Goal: Ask a question

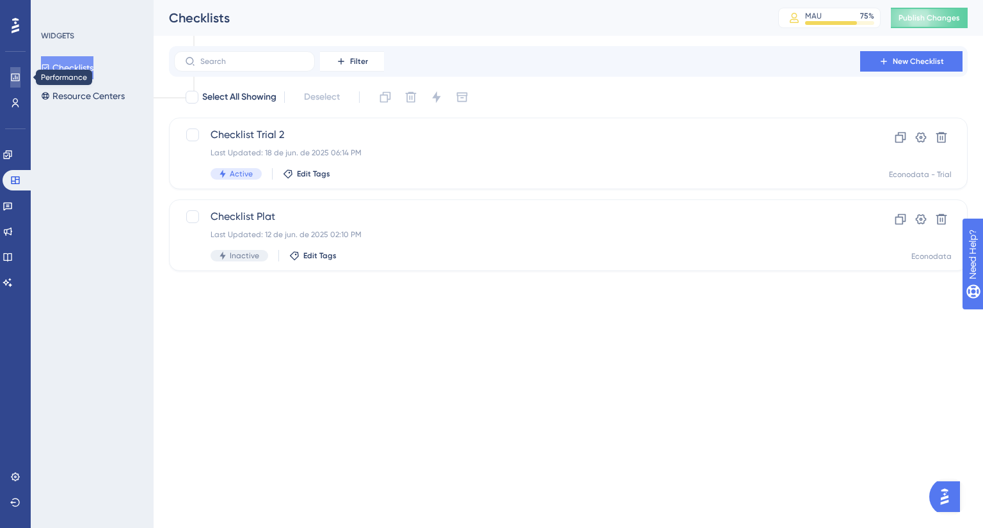
click at [20, 74] on icon at bounding box center [15, 77] width 10 height 10
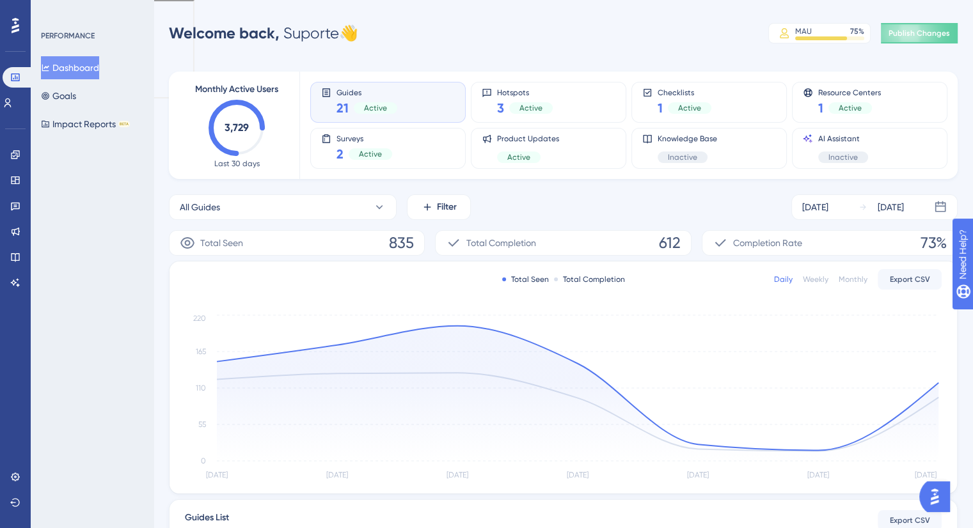
click at [936, 494] on img "Open AI Assistant Launcher" at bounding box center [934, 497] width 23 height 23
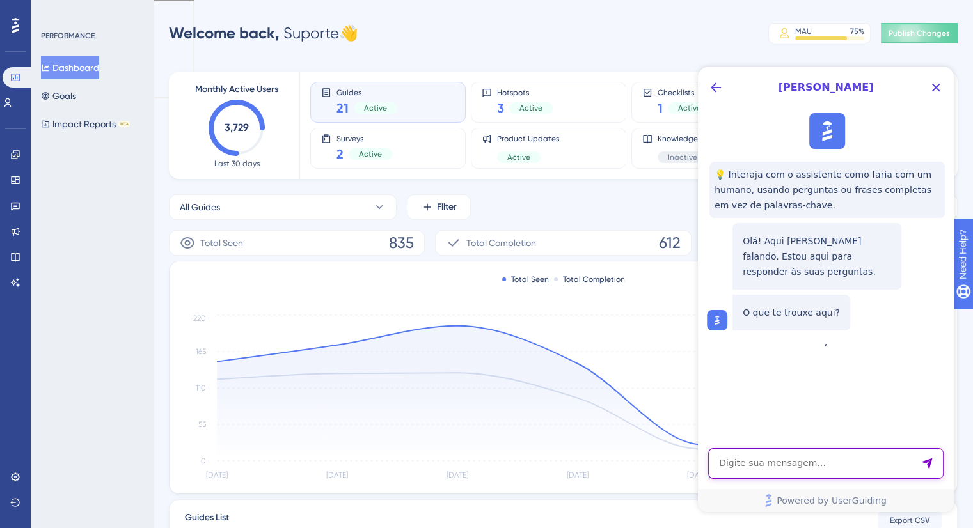
click at [814, 461] on textarea "AI Assistant Text Input" at bounding box center [825, 463] width 235 height 31
click at [714, 90] on icon "Back Button" at bounding box center [716, 88] width 10 height 10
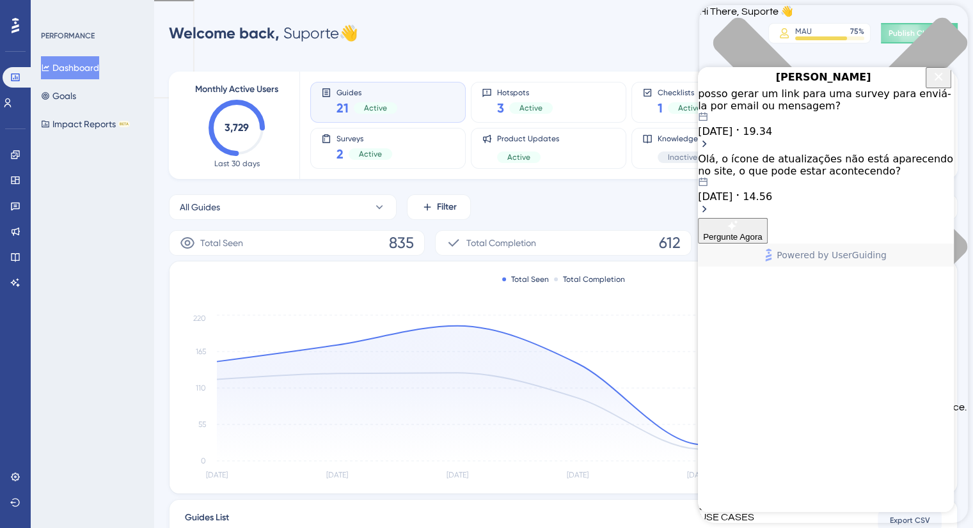
click at [942, 84] on icon "Close Button" at bounding box center [938, 76] width 15 height 15
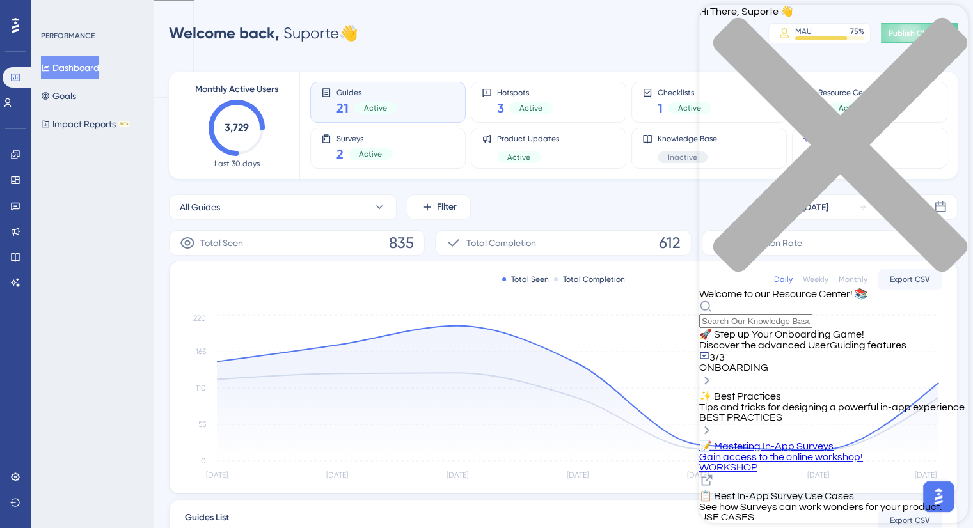
scroll to position [327, 0]
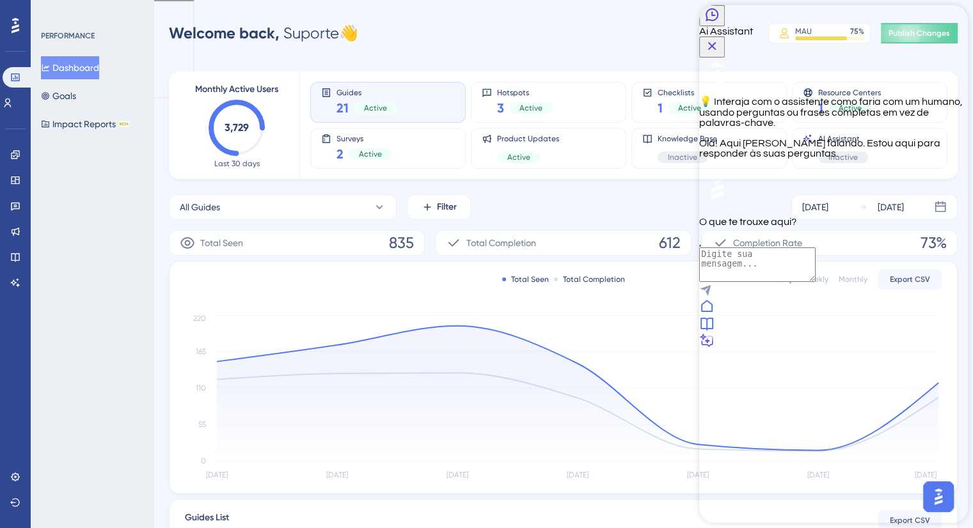
click at [127, 400] on div "PERFORMANCE Dashboard Goals Impact Reports BETA" at bounding box center [92, 264] width 123 height 528
click at [720, 38] on icon "Close Button" at bounding box center [711, 45] width 15 height 15
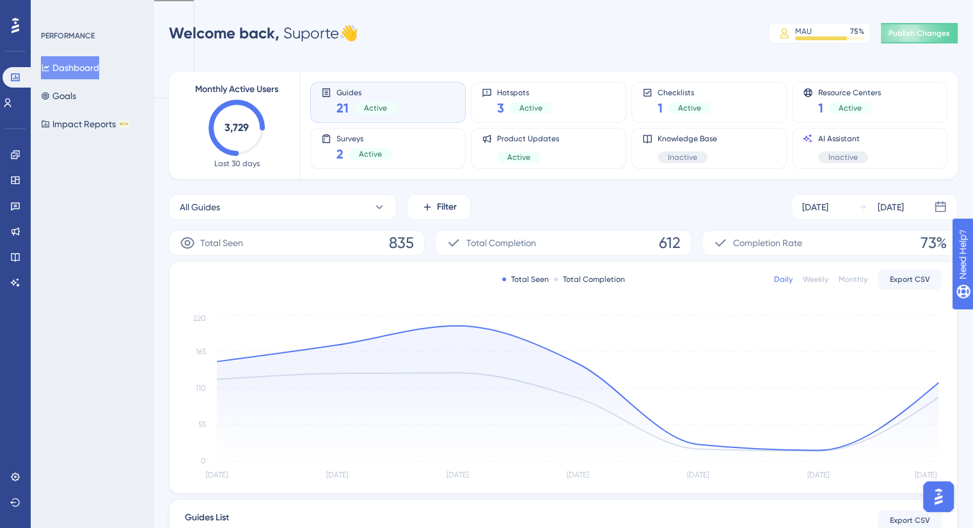
click at [378, 29] on div "Welcome back, Suporte 👋 MAU 75 % Click to see add-on and upgrade options Publis…" at bounding box center [563, 33] width 789 height 26
click at [12, 31] on icon at bounding box center [16, 25] width 8 height 17
click at [10, 232] on icon at bounding box center [15, 231] width 10 height 10
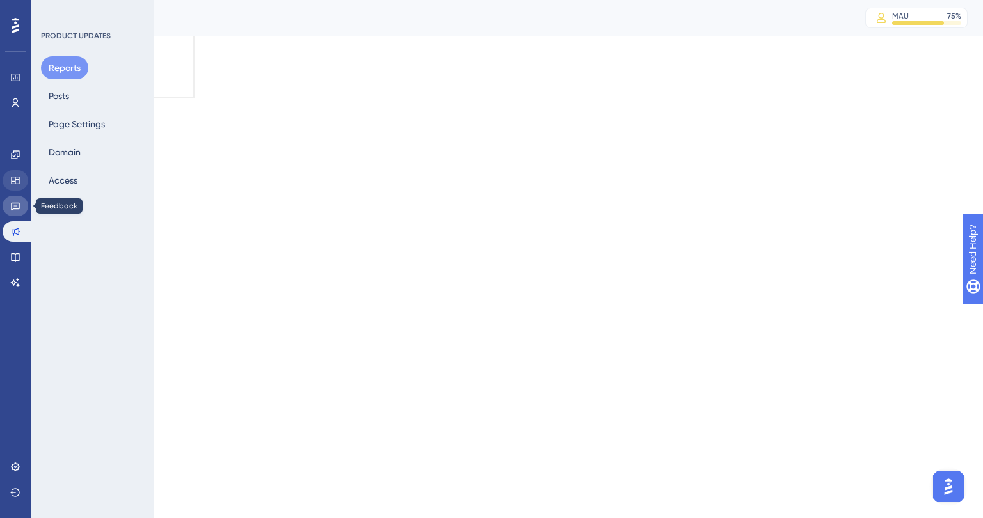
click at [13, 198] on link at bounding box center [16, 206] width 26 height 20
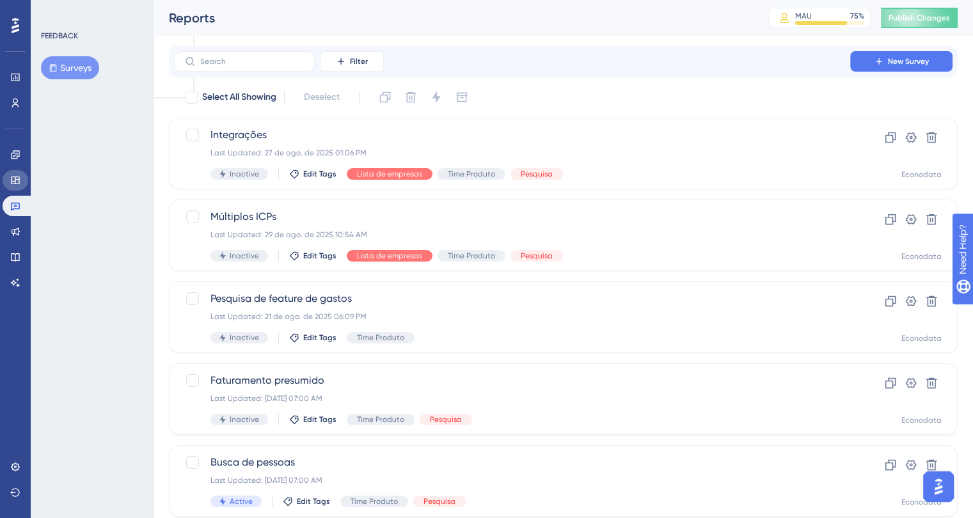
click at [13, 177] on icon at bounding box center [15, 180] width 10 height 10
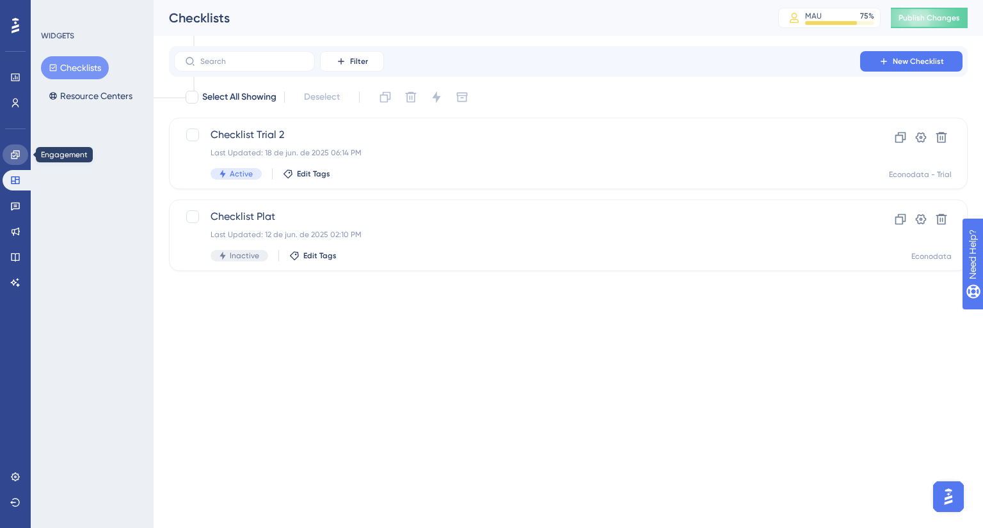
click at [13, 155] on icon at bounding box center [15, 155] width 10 height 10
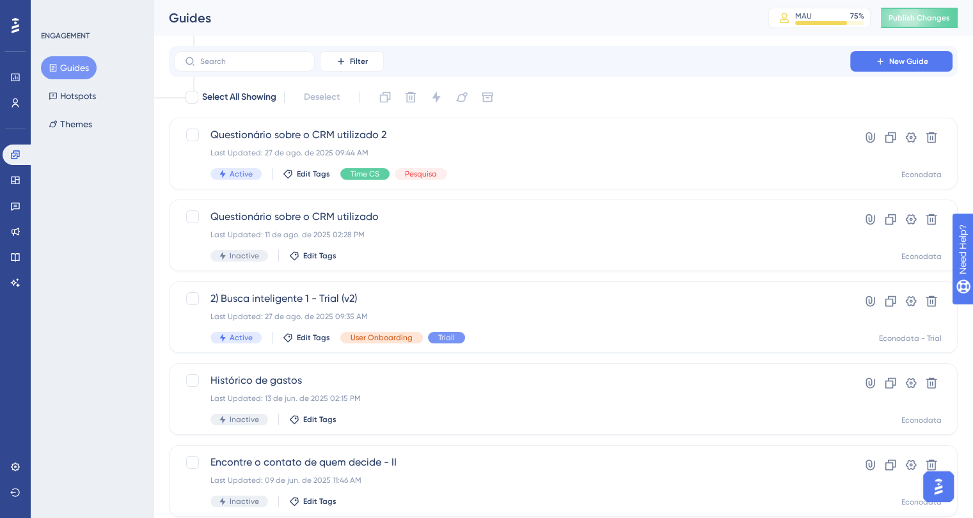
click at [16, 32] on icon at bounding box center [16, 25] width 8 height 17
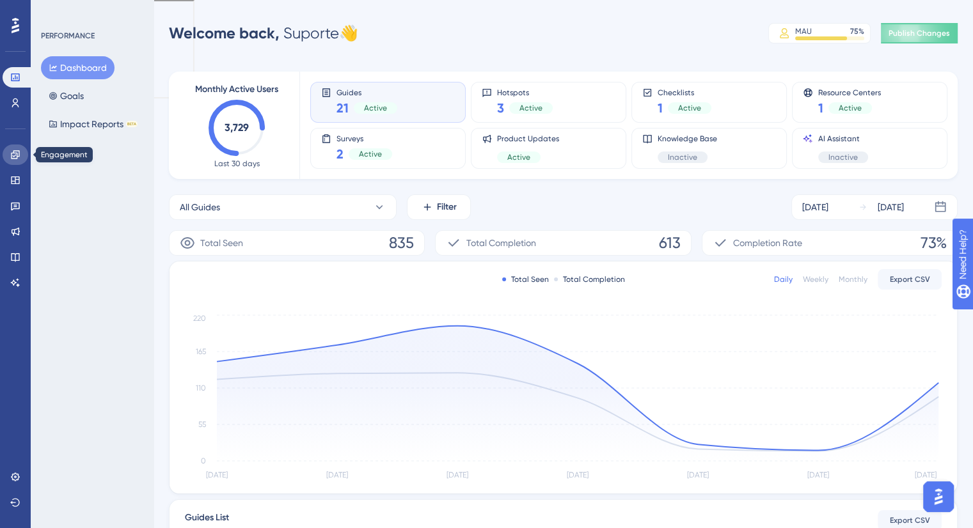
click at [13, 151] on icon at bounding box center [15, 154] width 8 height 8
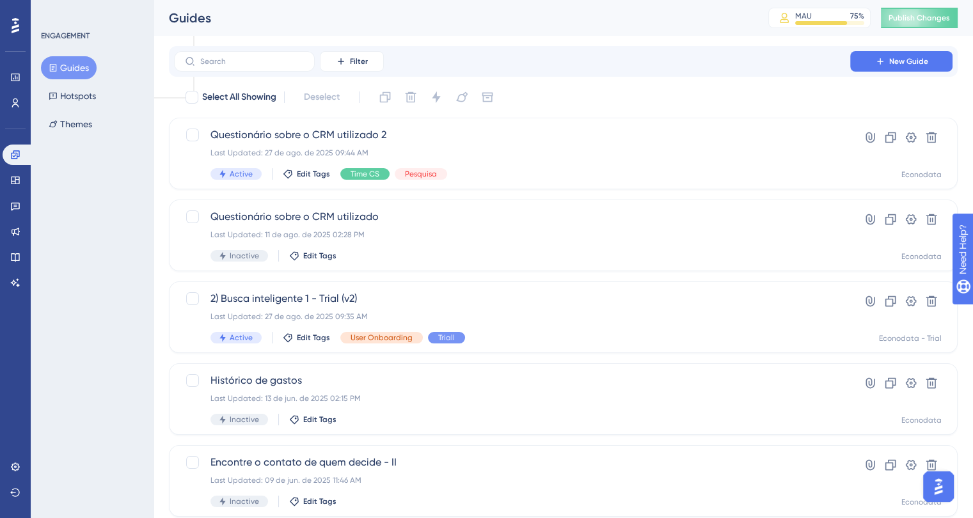
click at [15, 27] on icon at bounding box center [16, 25] width 8 height 15
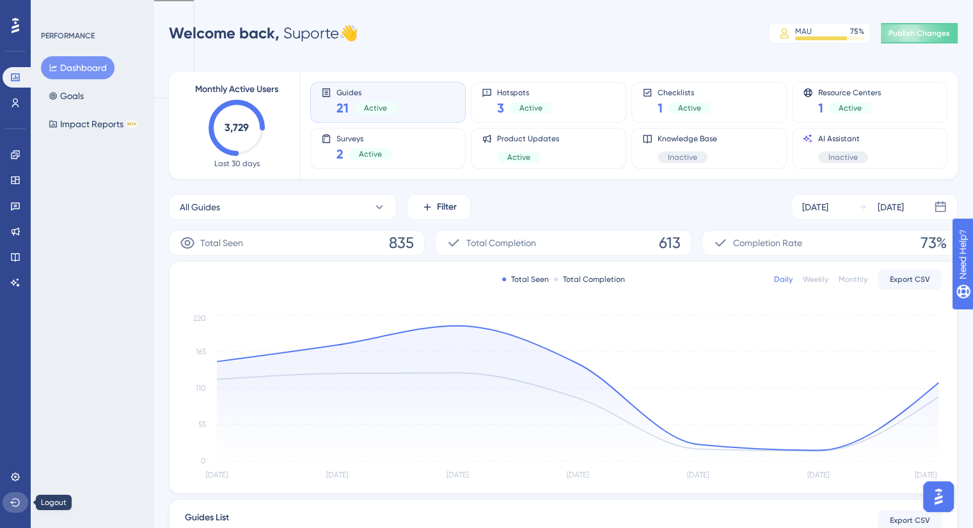
click at [20, 500] on icon at bounding box center [15, 503] width 10 height 10
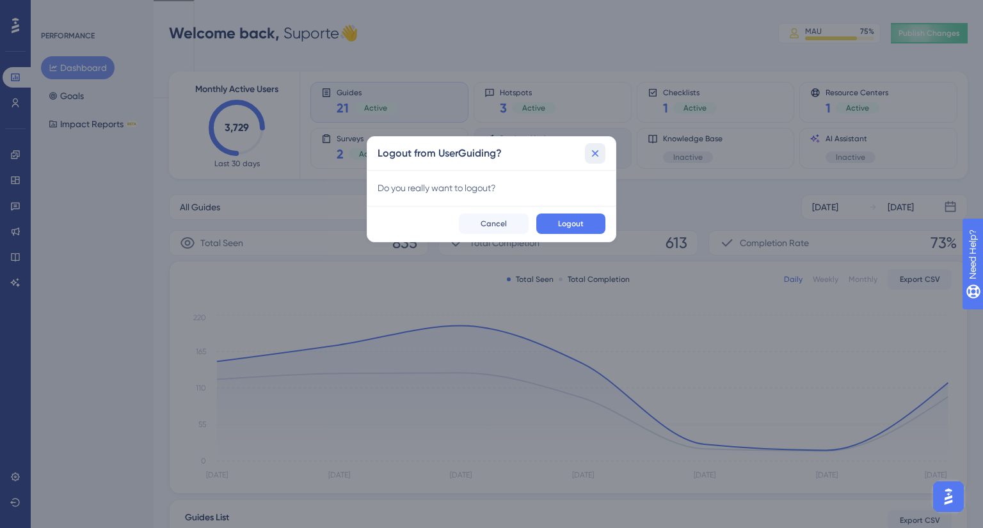
click at [593, 154] on icon at bounding box center [595, 153] width 13 height 13
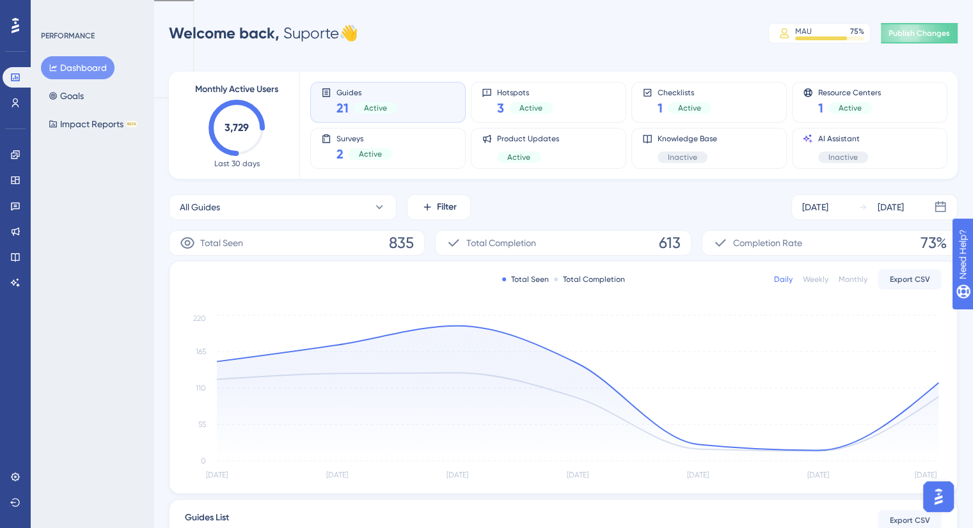
click at [926, 500] on button "Open AI Assistant Launcher" at bounding box center [938, 497] width 31 height 31
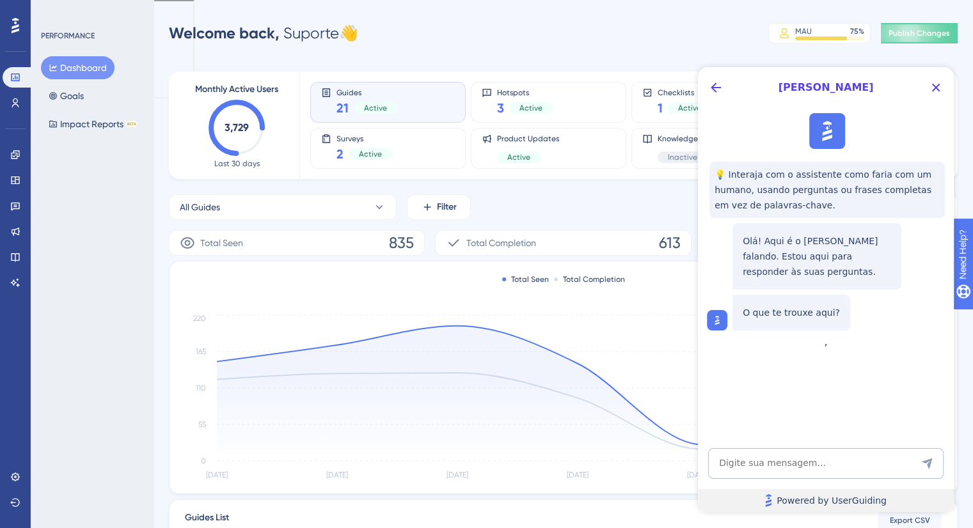
click at [844, 503] on span "Powered by UserGuiding" at bounding box center [832, 500] width 110 height 15
click at [708, 88] on icon "Back Button" at bounding box center [715, 87] width 15 height 15
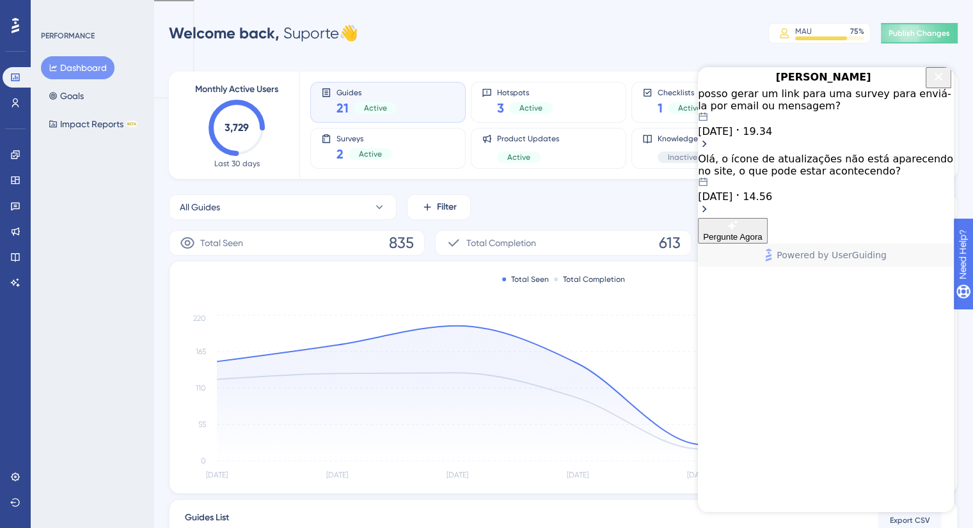
click at [791, 218] on div "posso gerar um link para uma survey para enviá-la por email ou mensagem? 02.06.…" at bounding box center [826, 153] width 256 height 130
click at [940, 84] on icon "Close Button" at bounding box center [938, 76] width 15 height 15
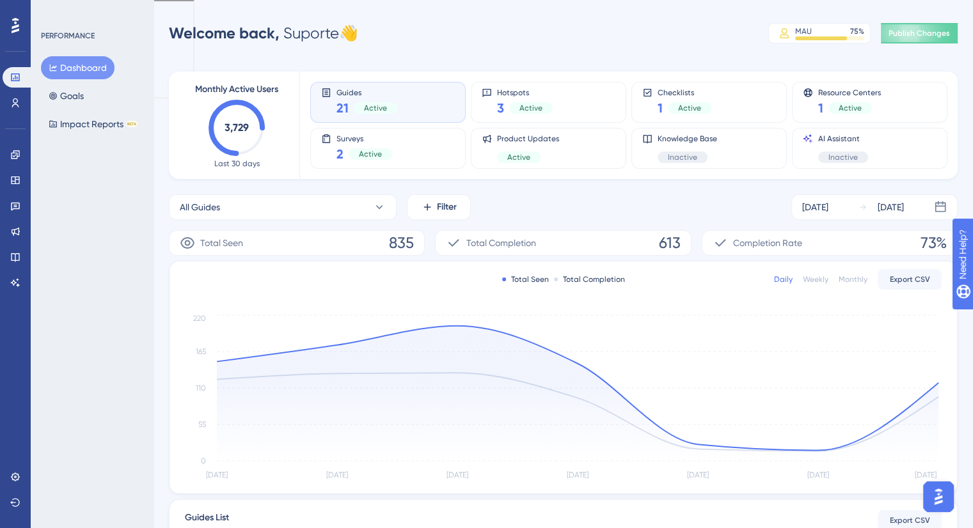
click at [857, 280] on div "Monthly" at bounding box center [853, 279] width 29 height 10
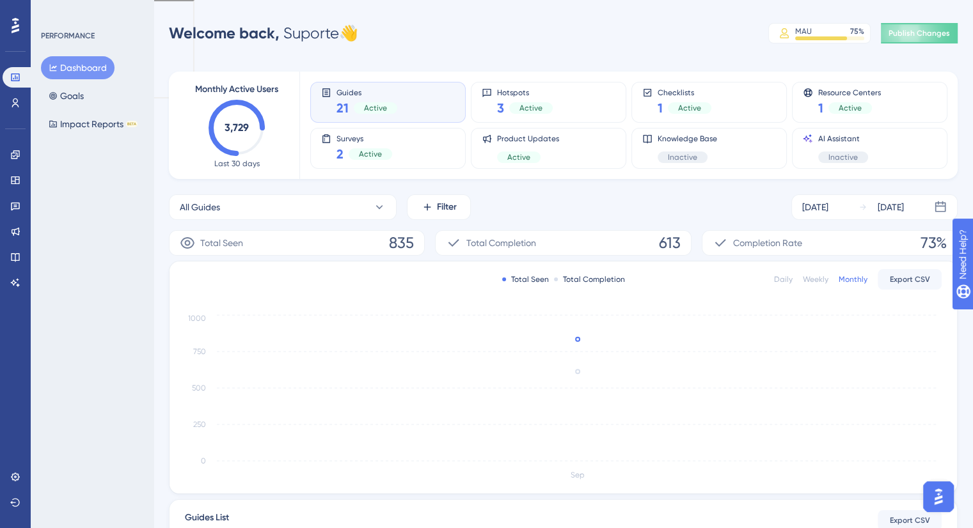
click at [782, 280] on div "Daily" at bounding box center [783, 279] width 19 height 10
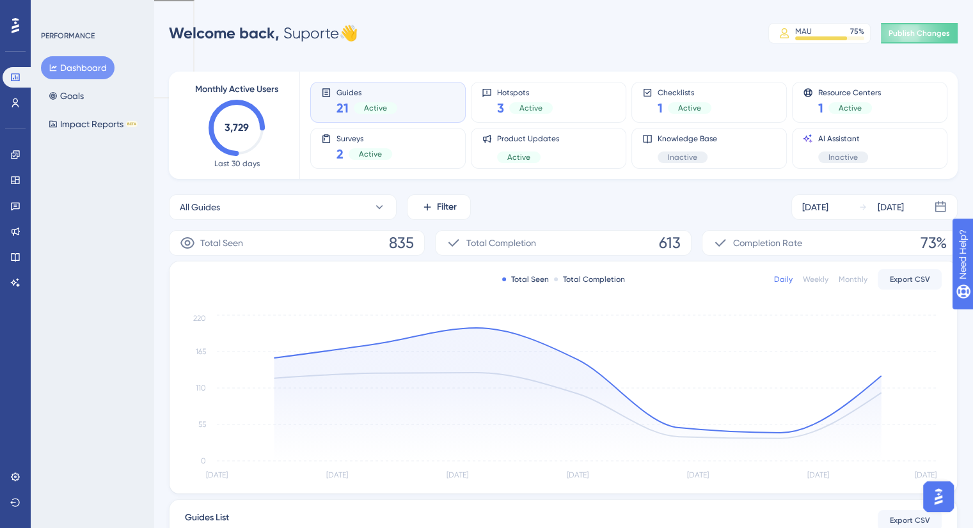
click at [818, 280] on div "Weekly" at bounding box center [816, 279] width 26 height 10
